Goal: Find specific page/section

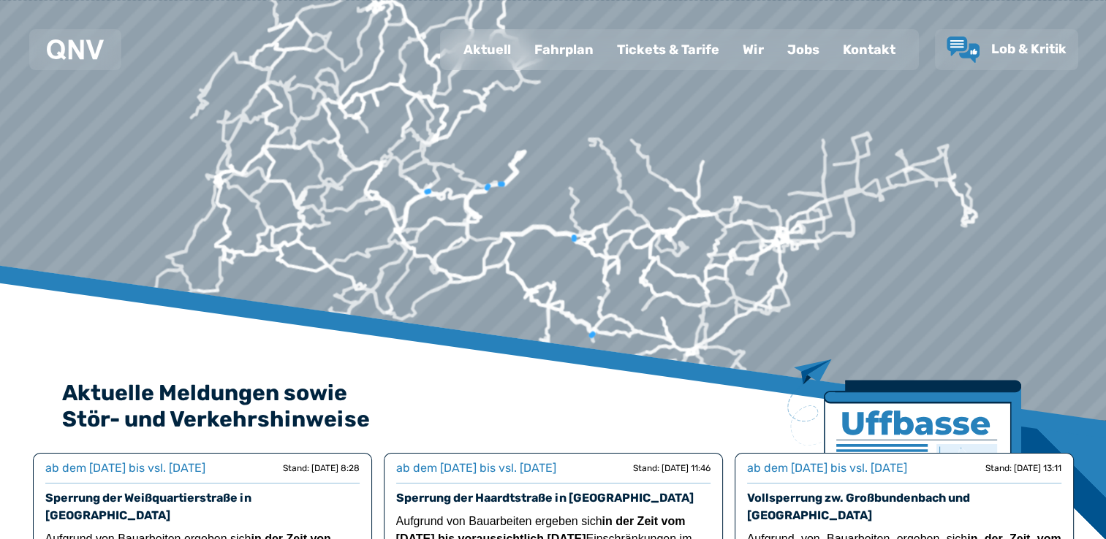
click at [570, 48] on div "Fahrplan" at bounding box center [564, 50] width 83 height 38
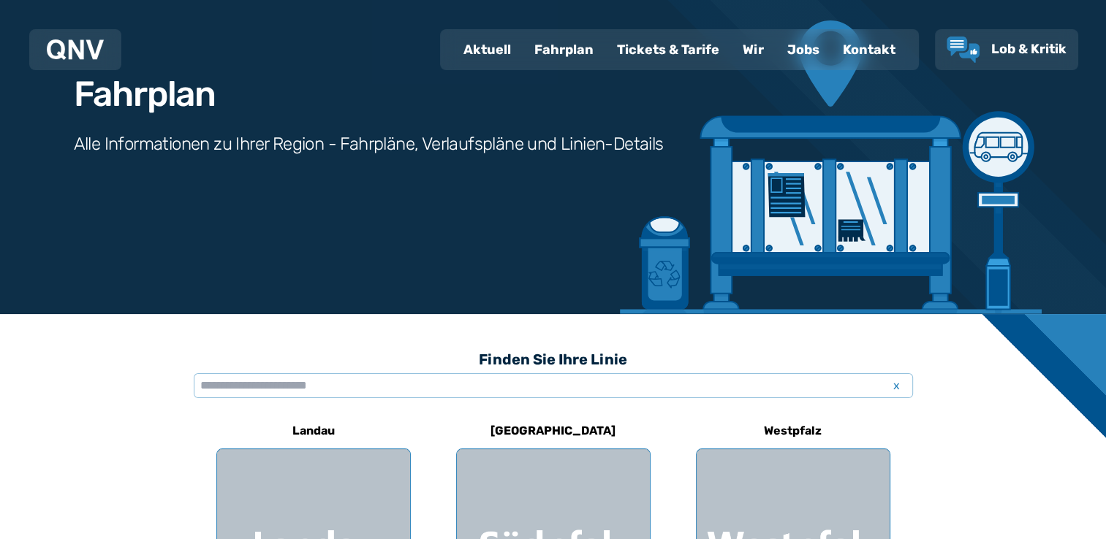
scroll to position [170, 0]
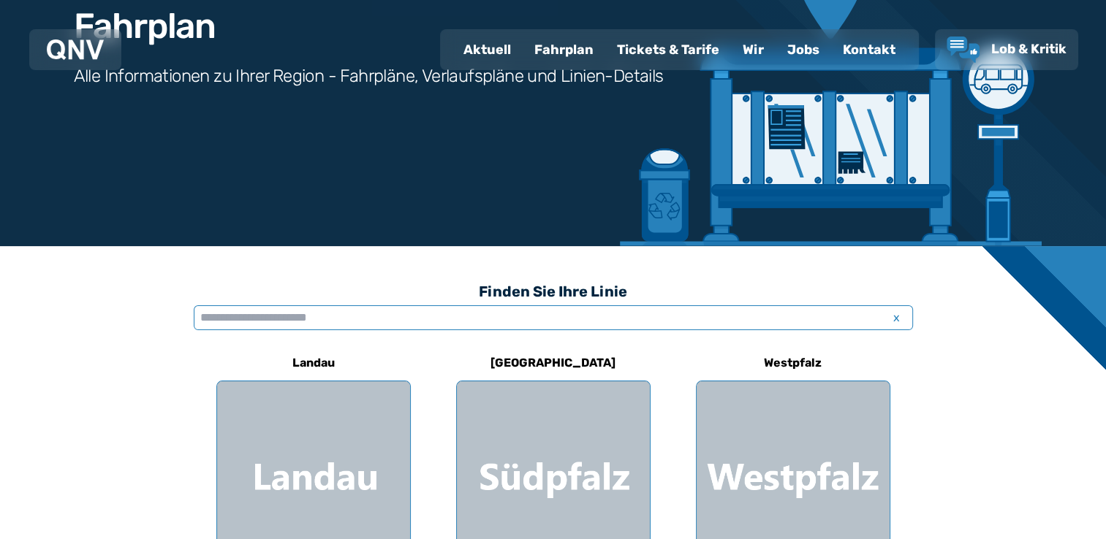
click at [532, 321] on input "text" at bounding box center [553, 318] width 719 height 25
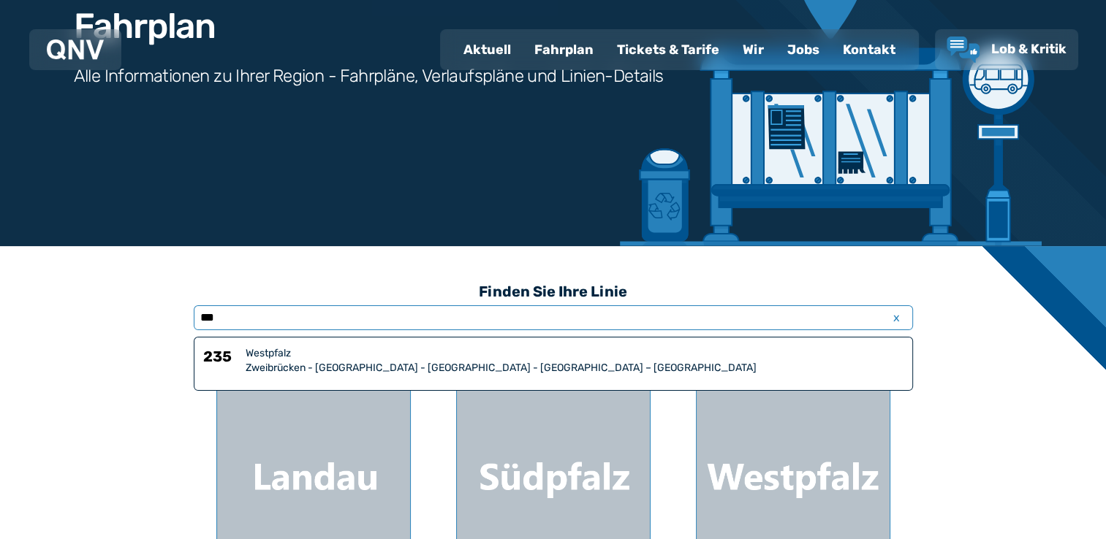
type input "***"
click at [507, 358] on div "Westpfalz" at bounding box center [575, 353] width 658 height 15
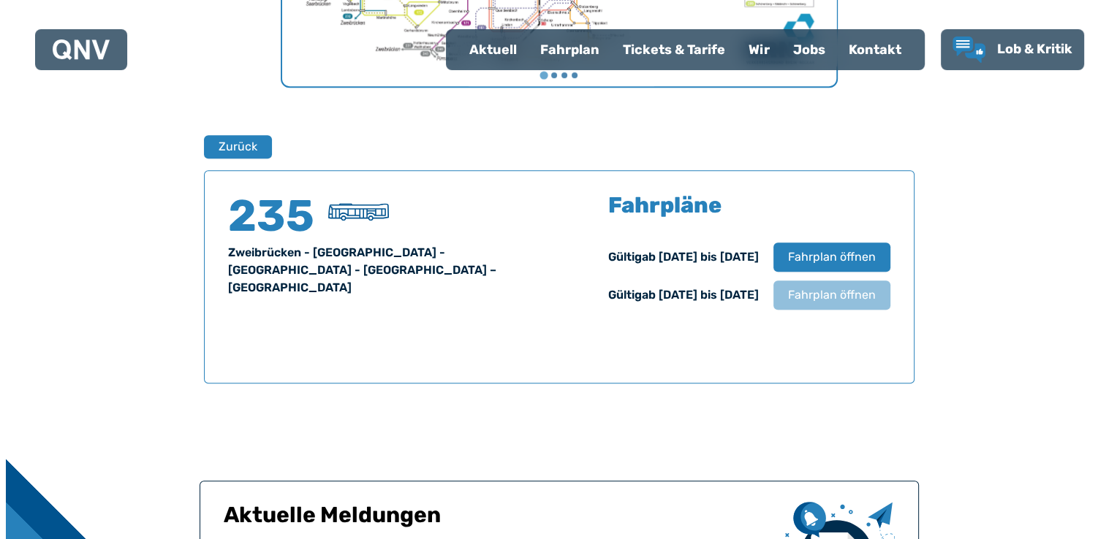
scroll to position [792, 0]
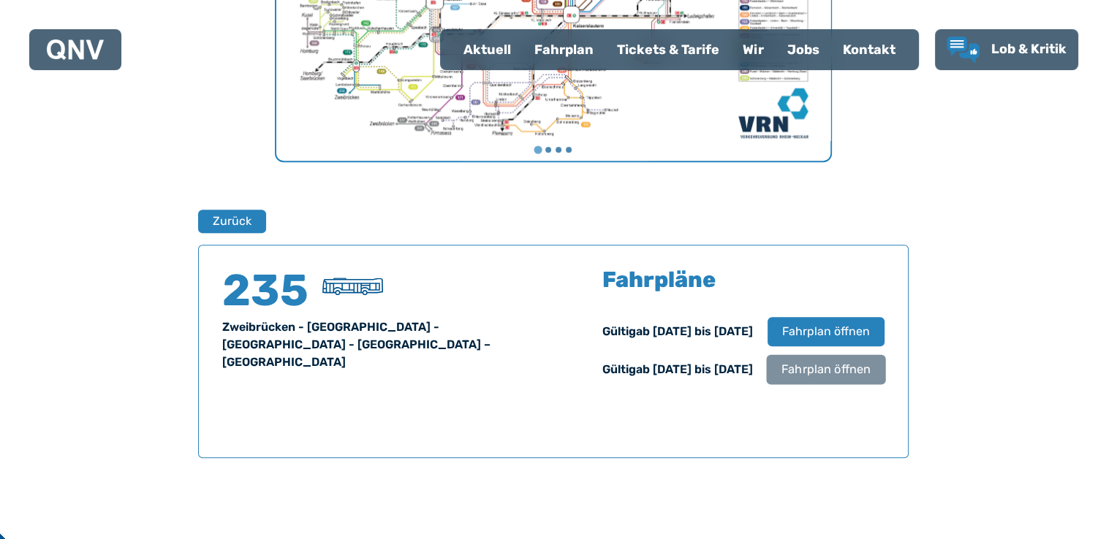
click at [832, 363] on span "Fahrplan öffnen" at bounding box center [825, 370] width 89 height 18
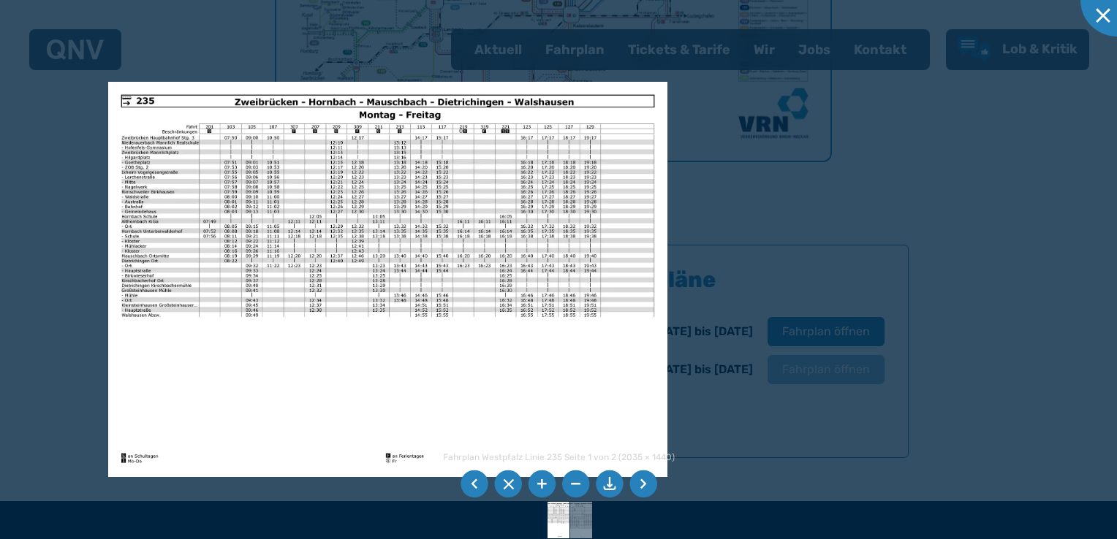
click at [646, 482] on li at bounding box center [643, 485] width 28 height 28
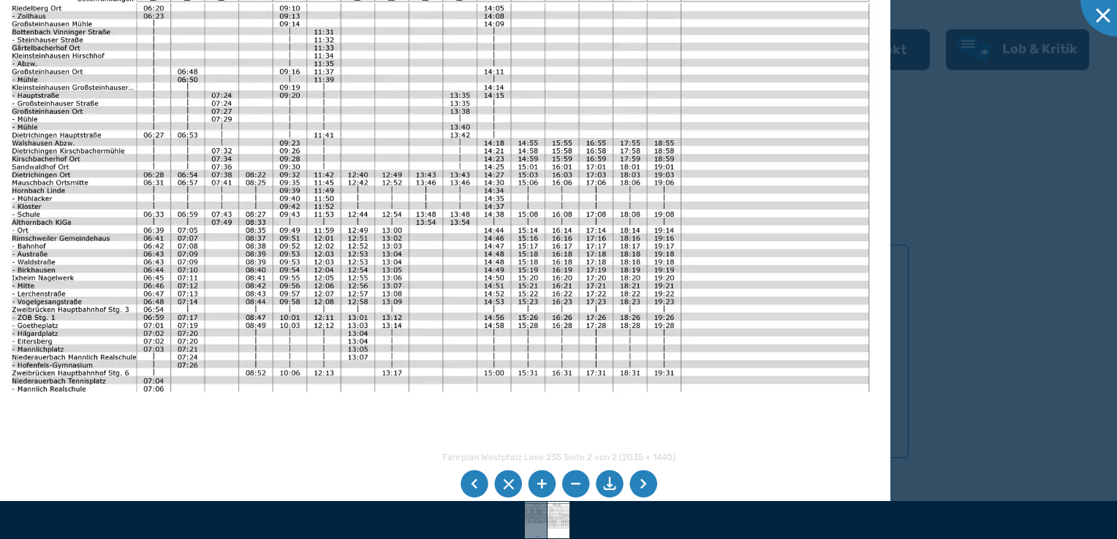
click at [781, 246] on img at bounding box center [440, 236] width 900 height 637
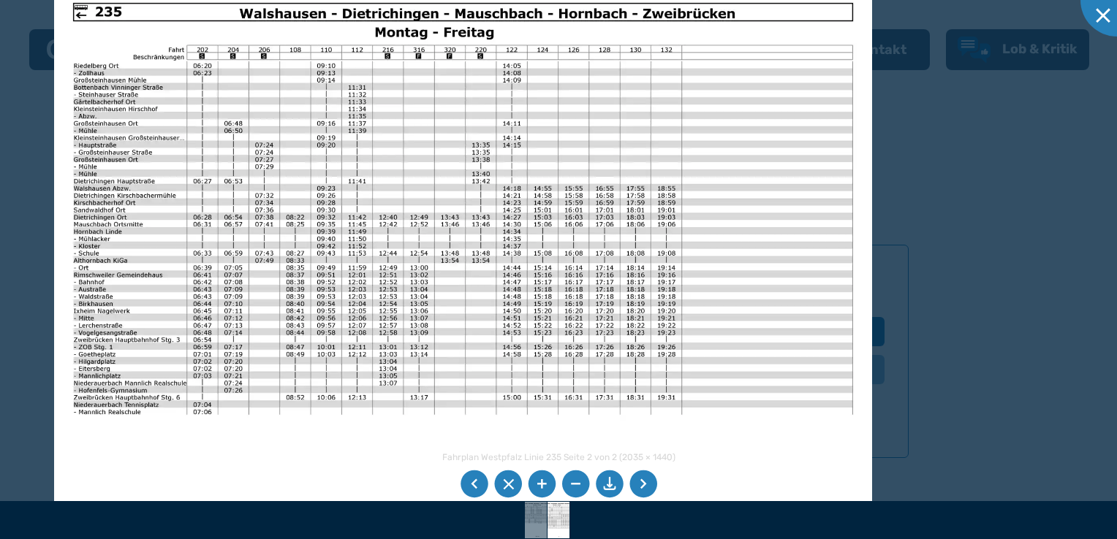
click at [409, 219] on img at bounding box center [463, 273] width 818 height 579
